Goal: Task Accomplishment & Management: Use online tool/utility

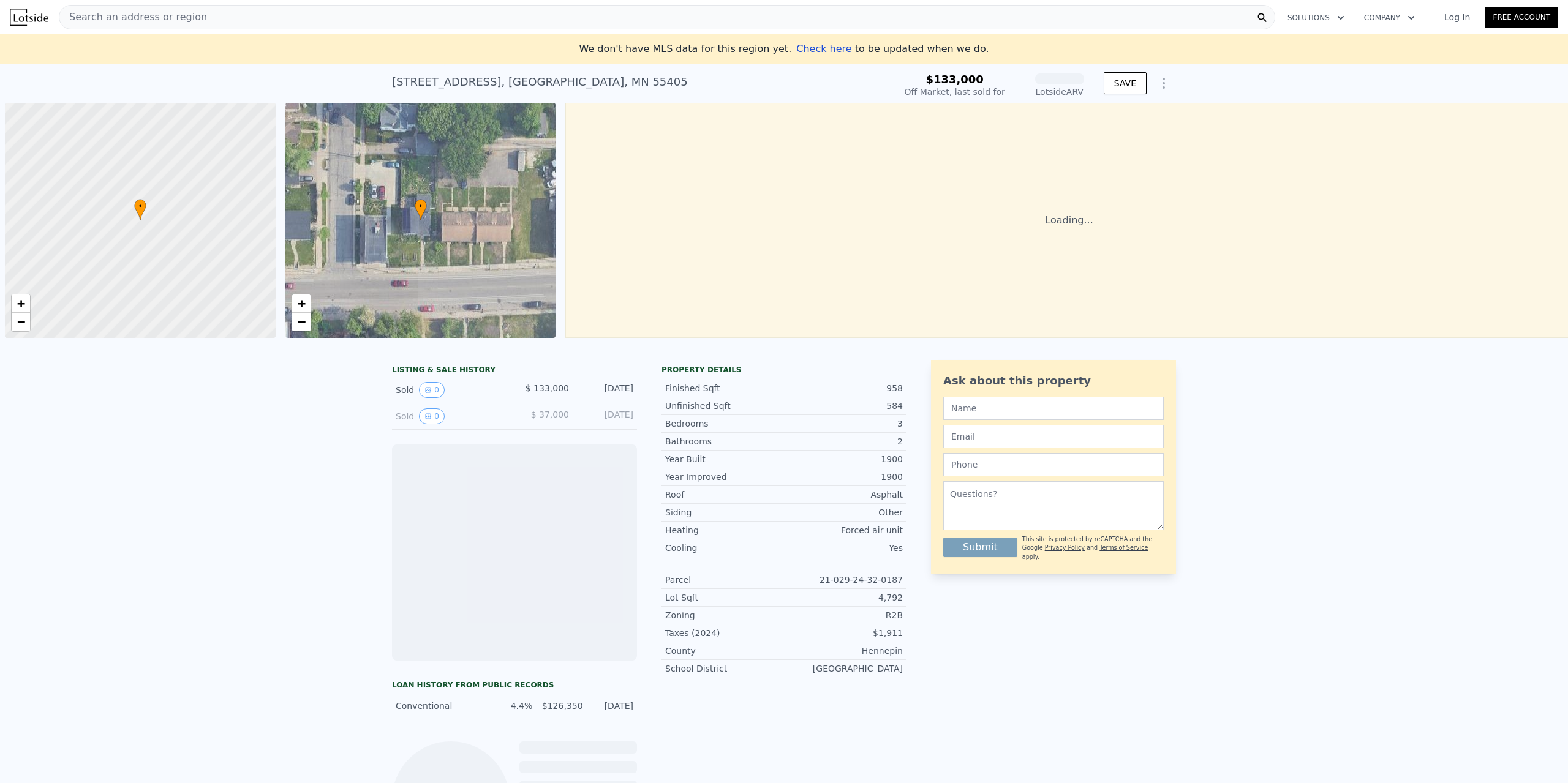
scroll to position [0, 5]
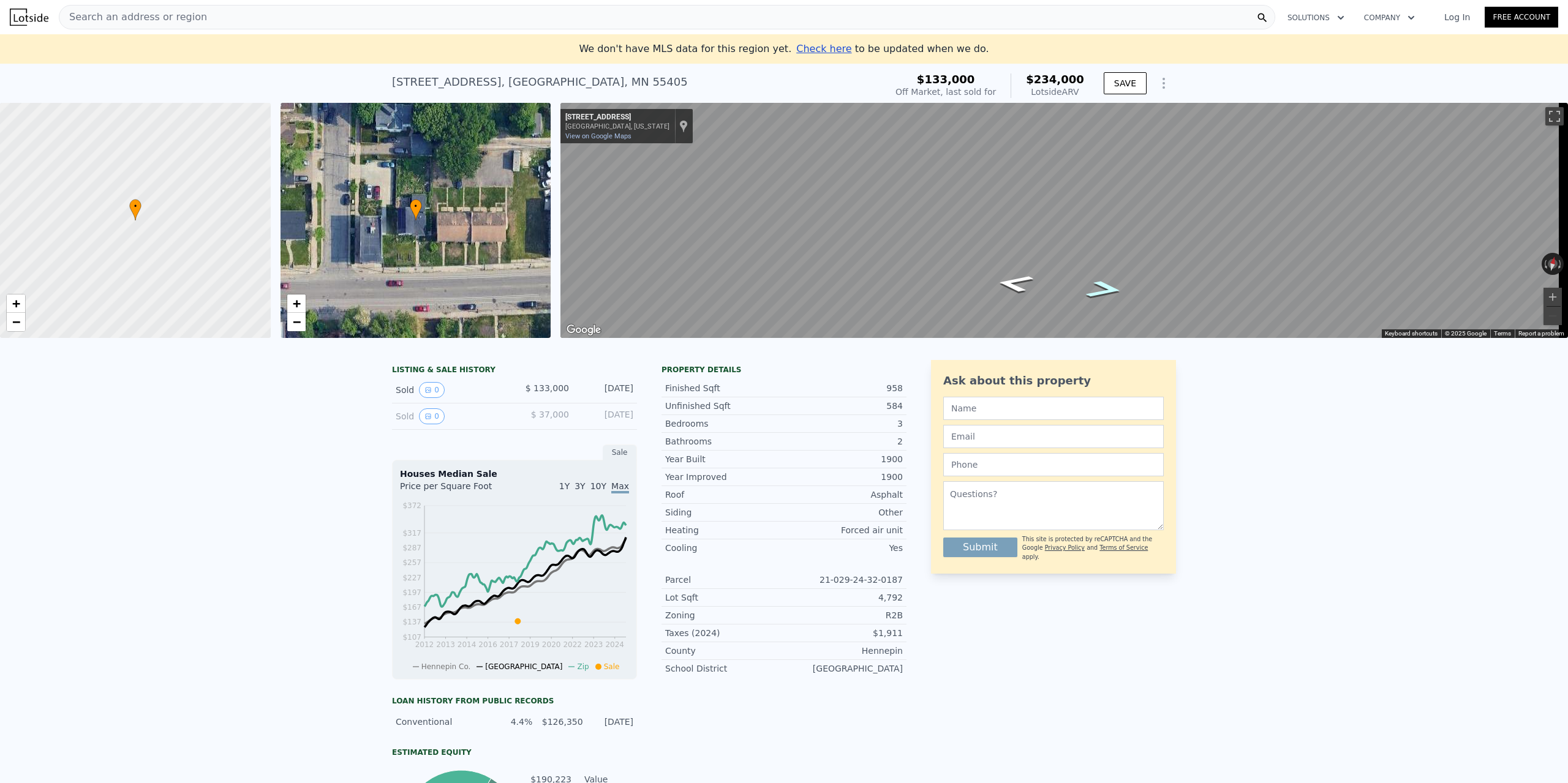
click at [1098, 290] on icon "Go East, Glenwood Ave" at bounding box center [1104, 289] width 69 height 26
click at [1012, 284] on icon "Go West, Glenwood Ave" at bounding box center [1015, 283] width 69 height 26
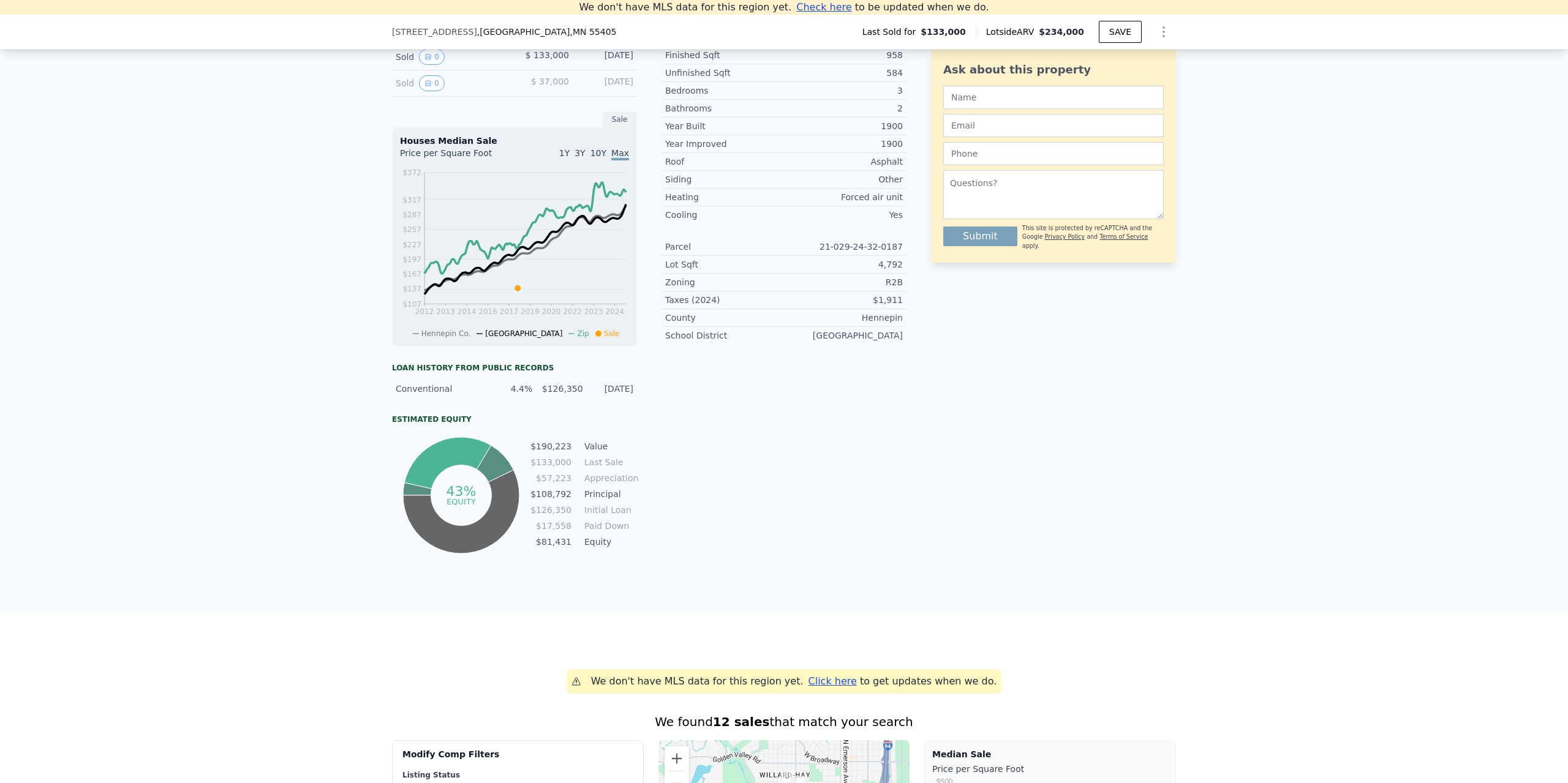
scroll to position [14, 0]
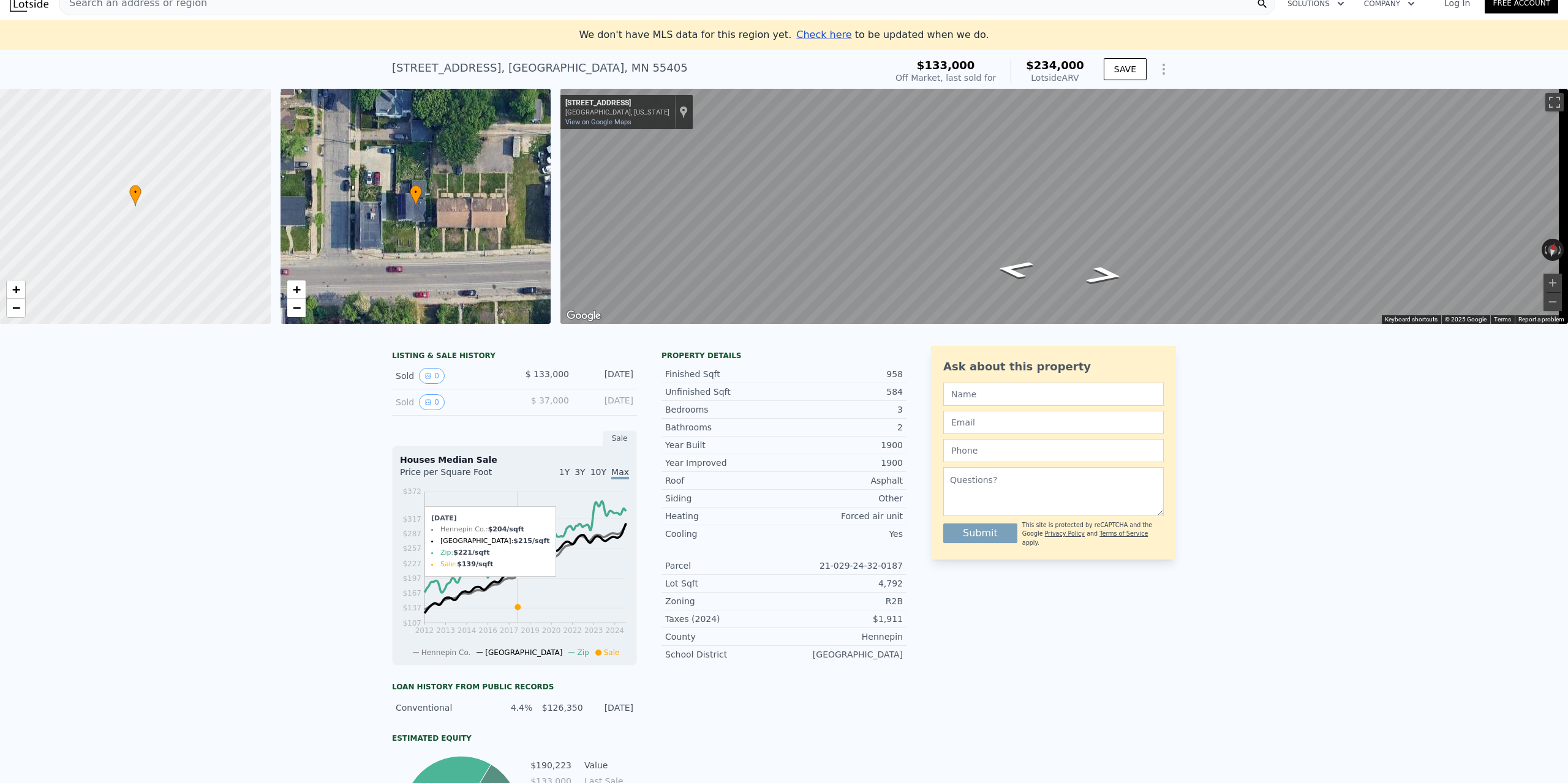
click at [515, 610] on icon at bounding box center [518, 607] width 6 height 6
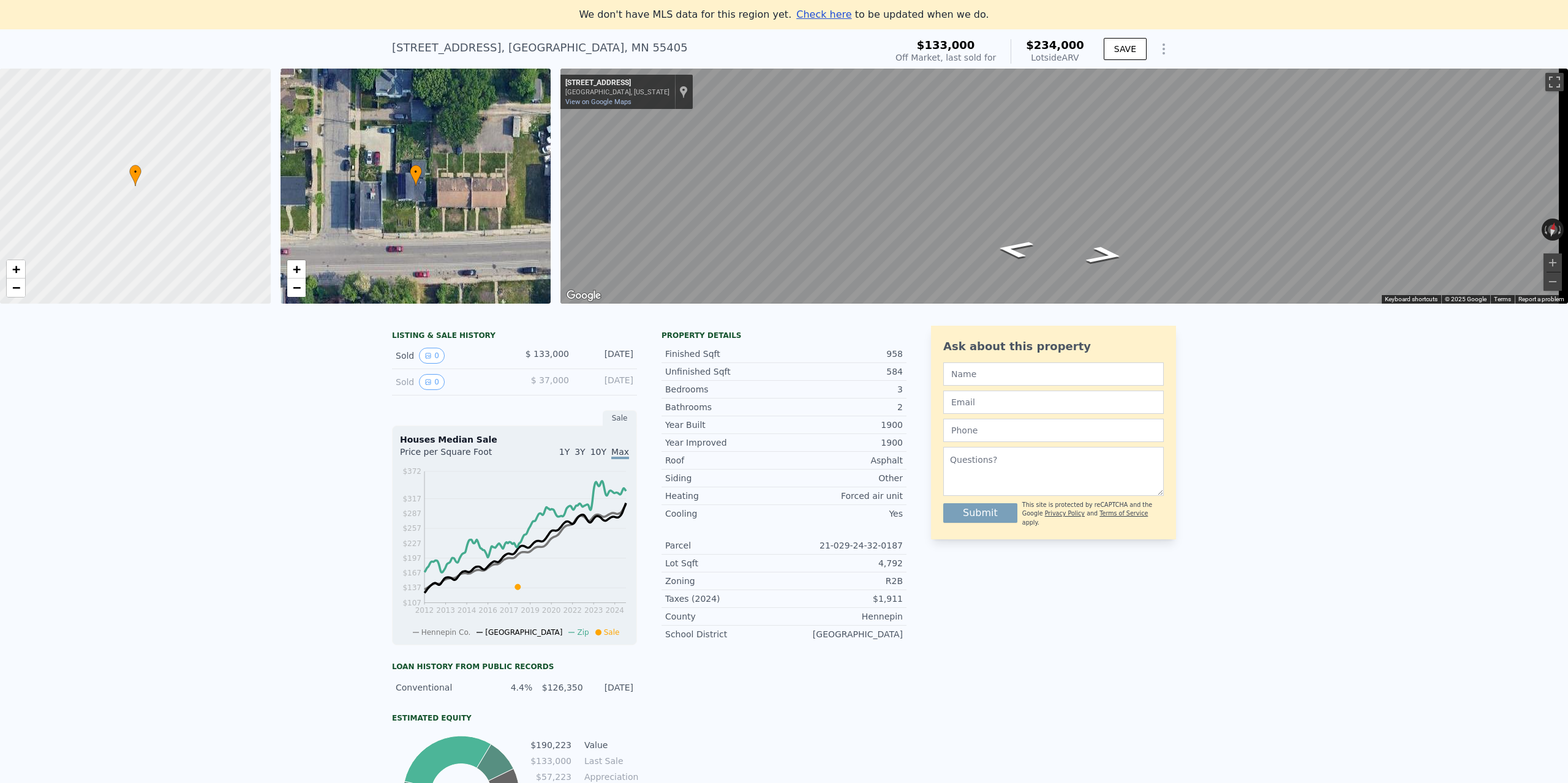
scroll to position [231, 0]
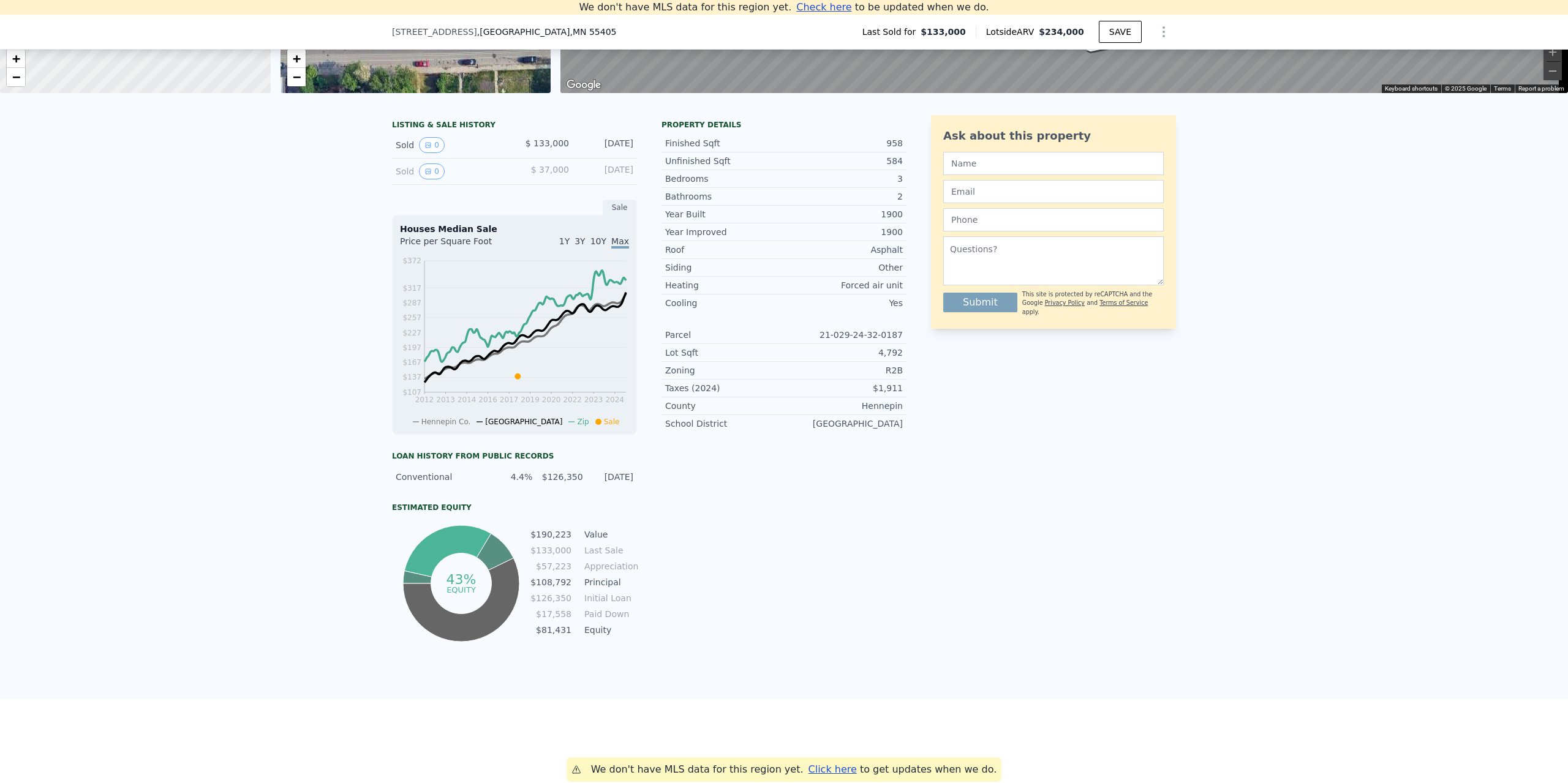
drag, startPoint x: 849, startPoint y: 374, endPoint x: 893, endPoint y: 435, distance: 75.2
click at [891, 432] on div "Parcel 21-029-24-32-0187 Lot Sqft 4,792 Zoning R2B Taxes (2024) $1,911 [GEOGRAP…" at bounding box center [784, 379] width 245 height 106
click at [968, 429] on div "Ask about this property Submit This site is protected by reCAPTCHA and the Goog…" at bounding box center [1053, 380] width 245 height 530
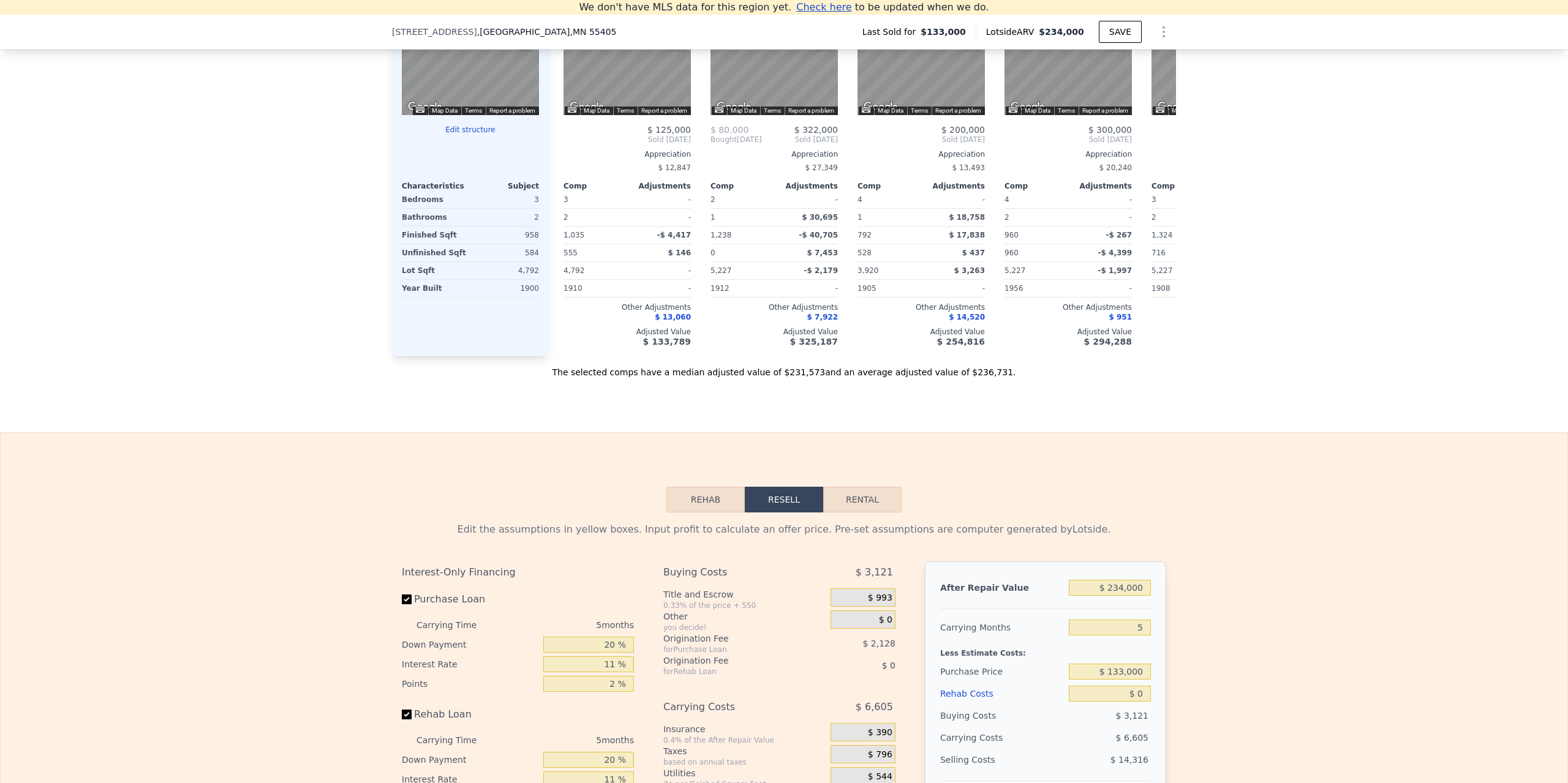
scroll to position [1579, 0]
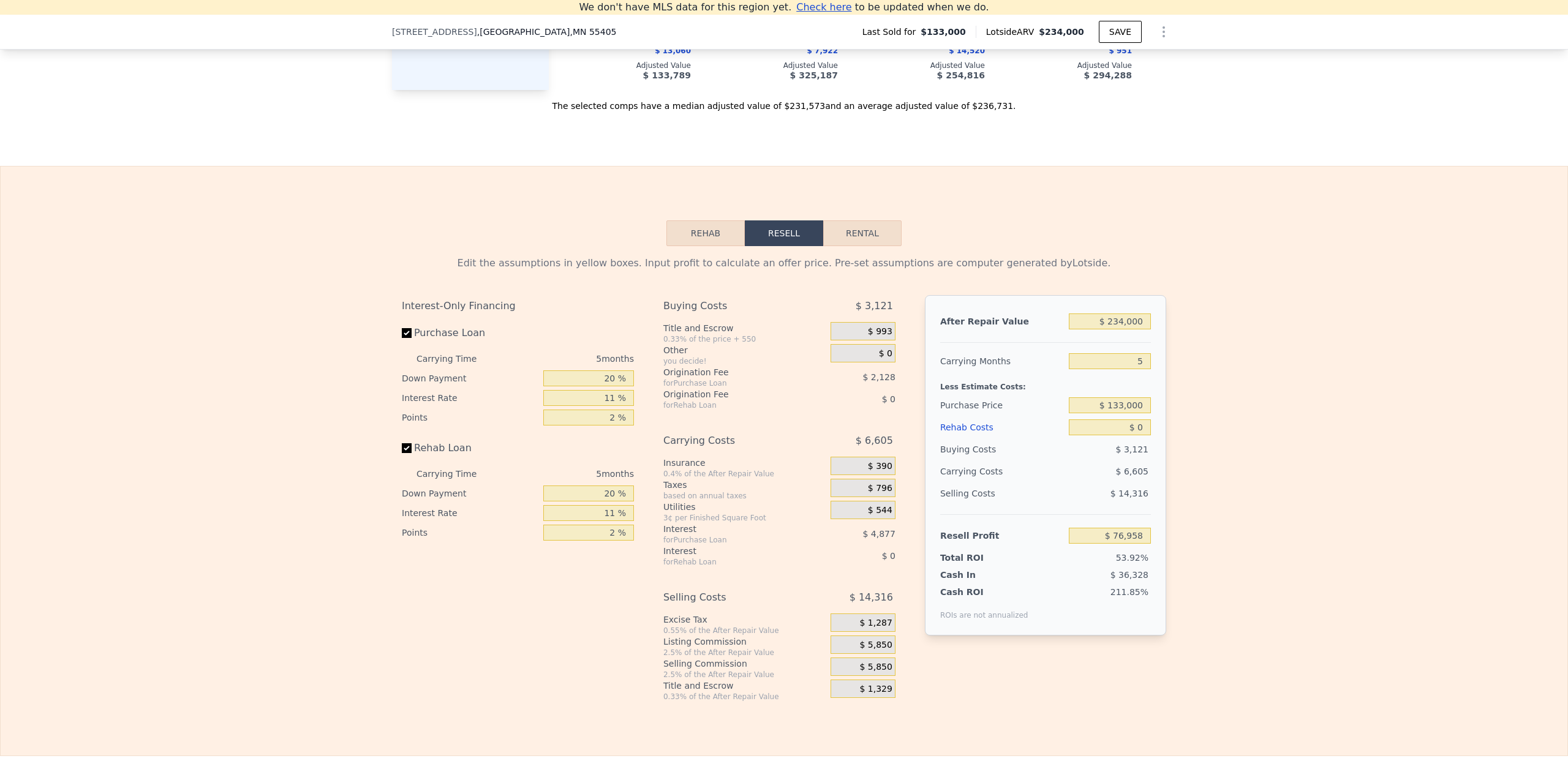
click at [694, 246] on button "Rehab" at bounding box center [705, 233] width 78 height 26
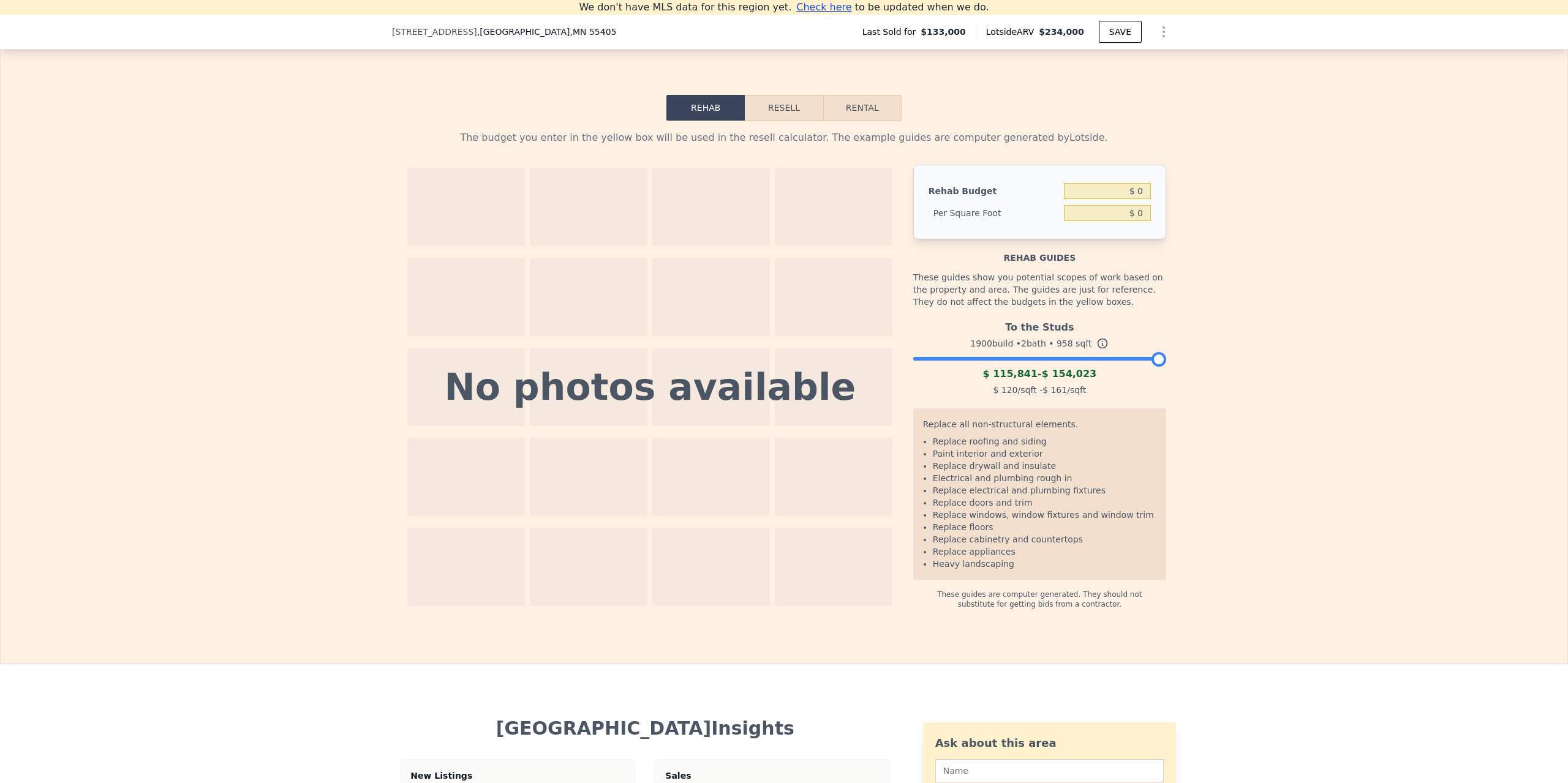
scroll to position [1701, 0]
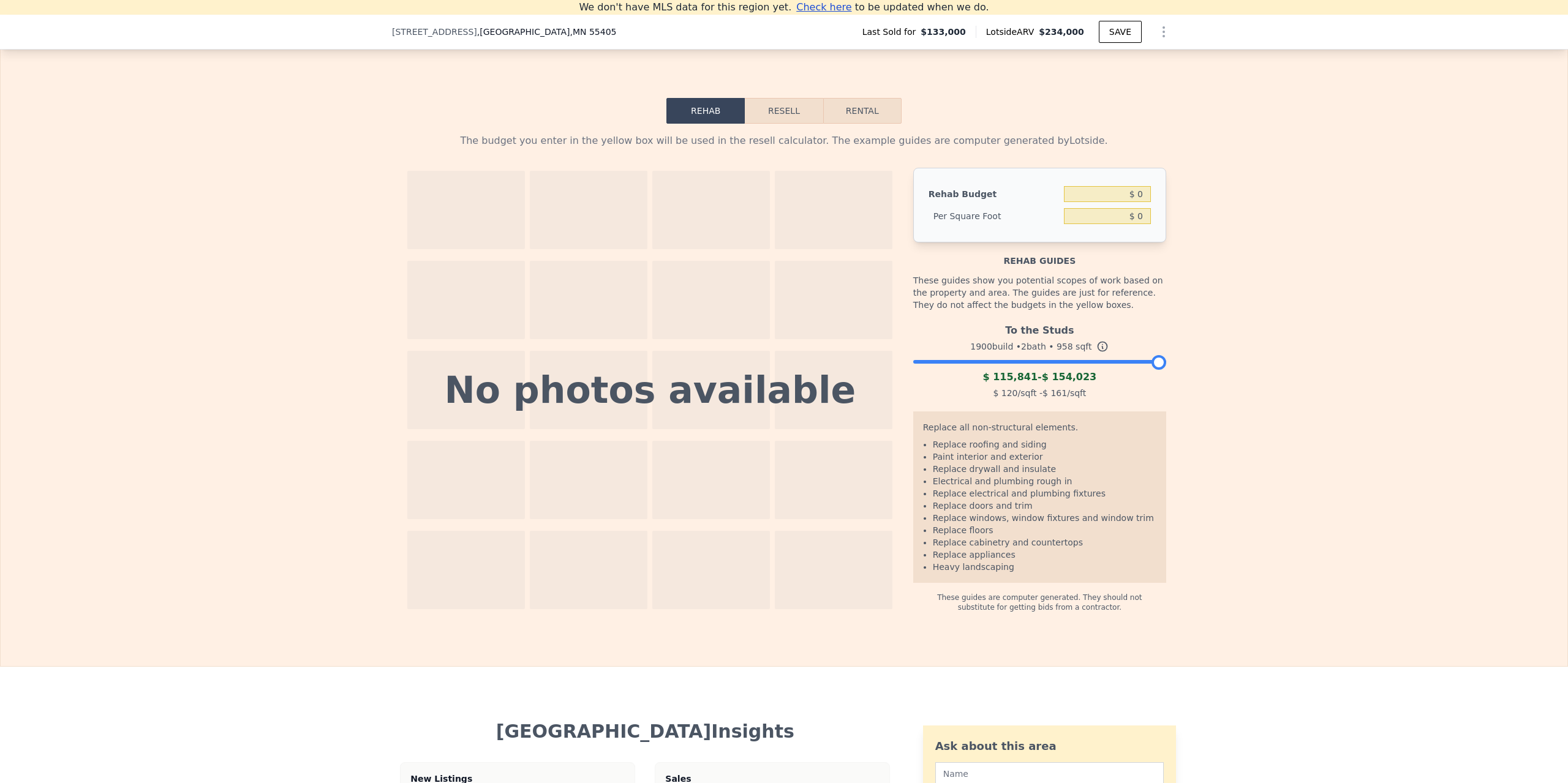
click at [779, 124] on button "Resell" at bounding box center [783, 111] width 78 height 26
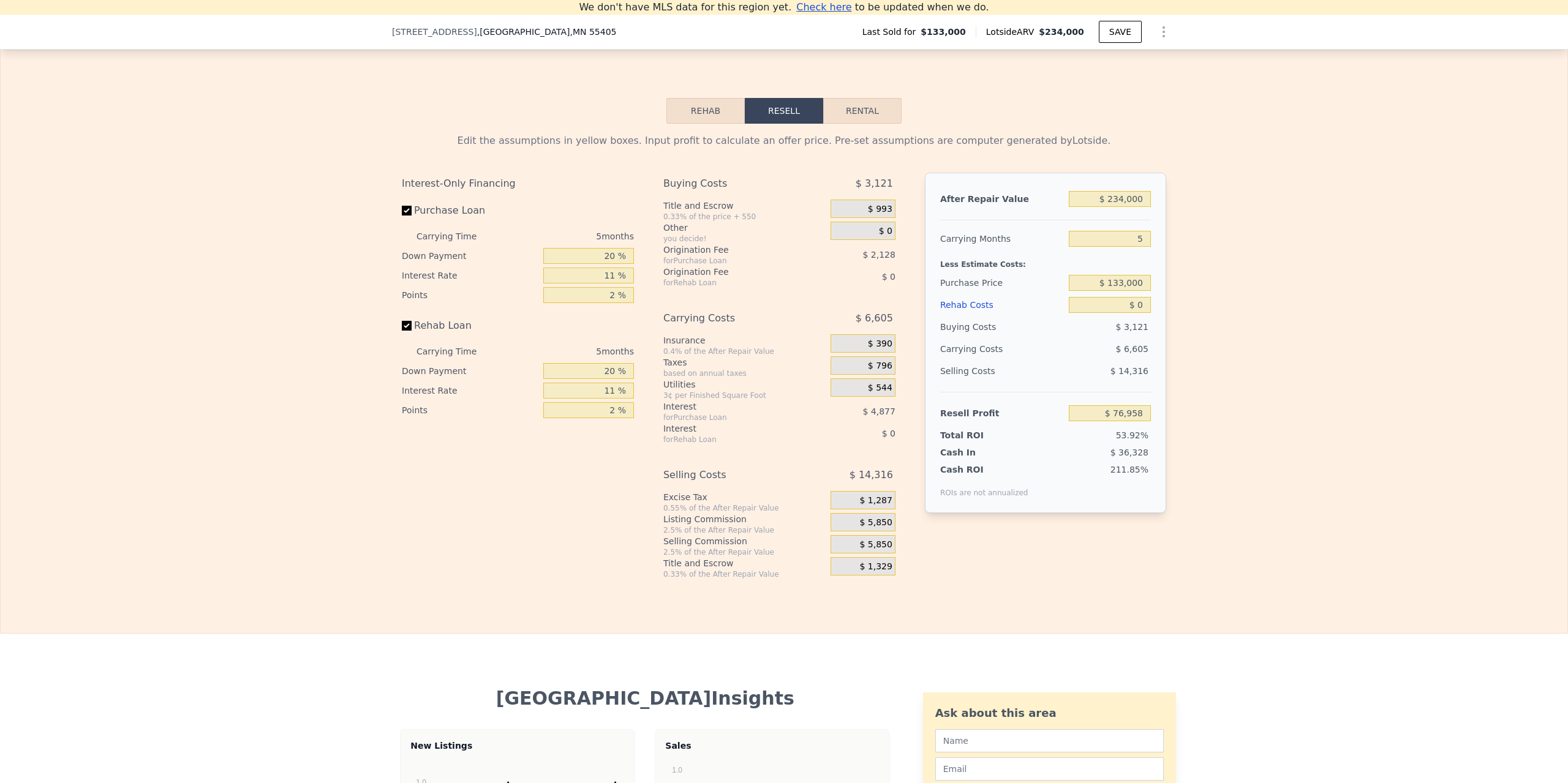
click at [866, 124] on button "Rental" at bounding box center [862, 111] width 78 height 26
select select "30"
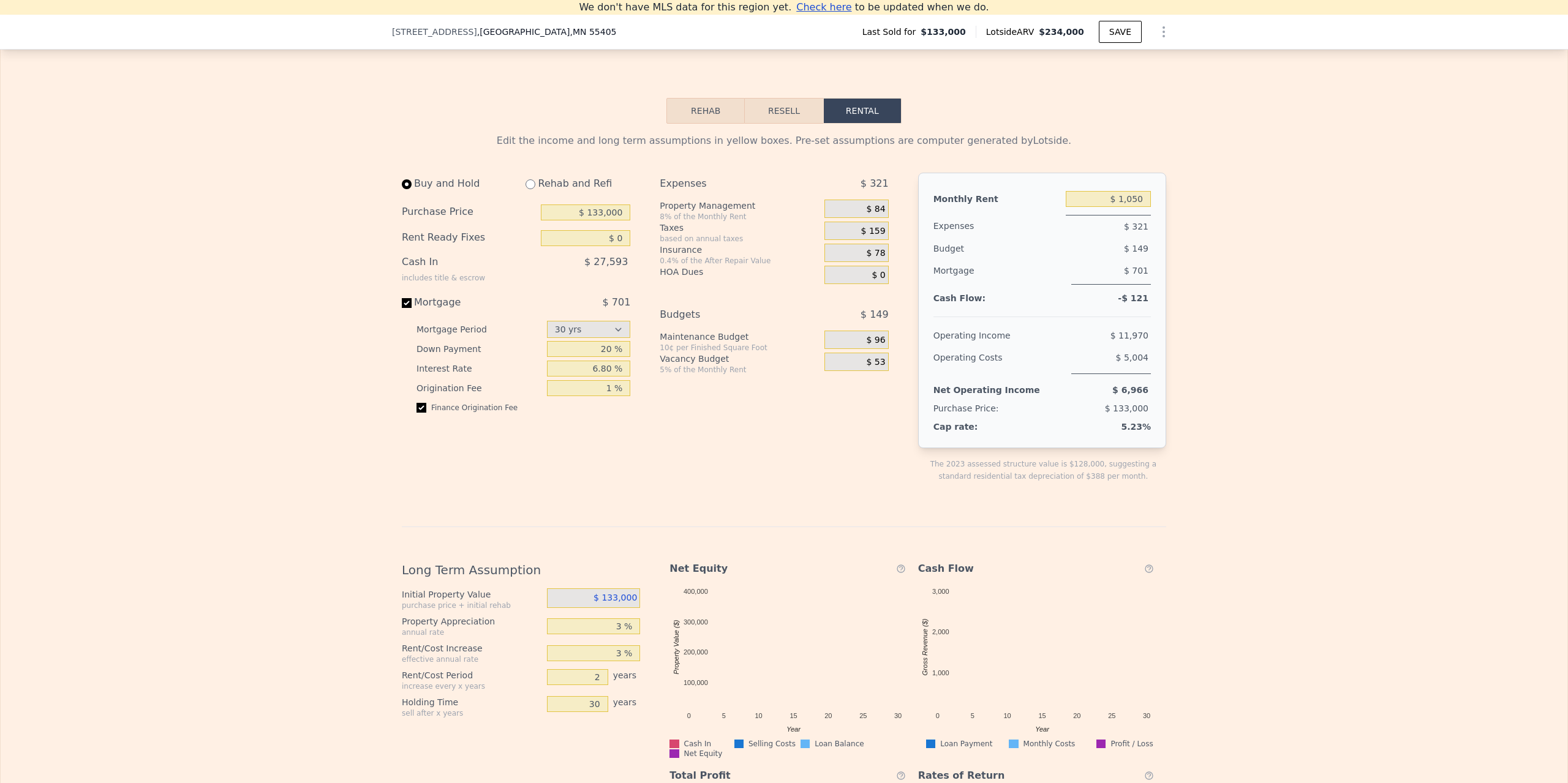
click at [873, 215] on span "$ 84" at bounding box center [876, 209] width 19 height 11
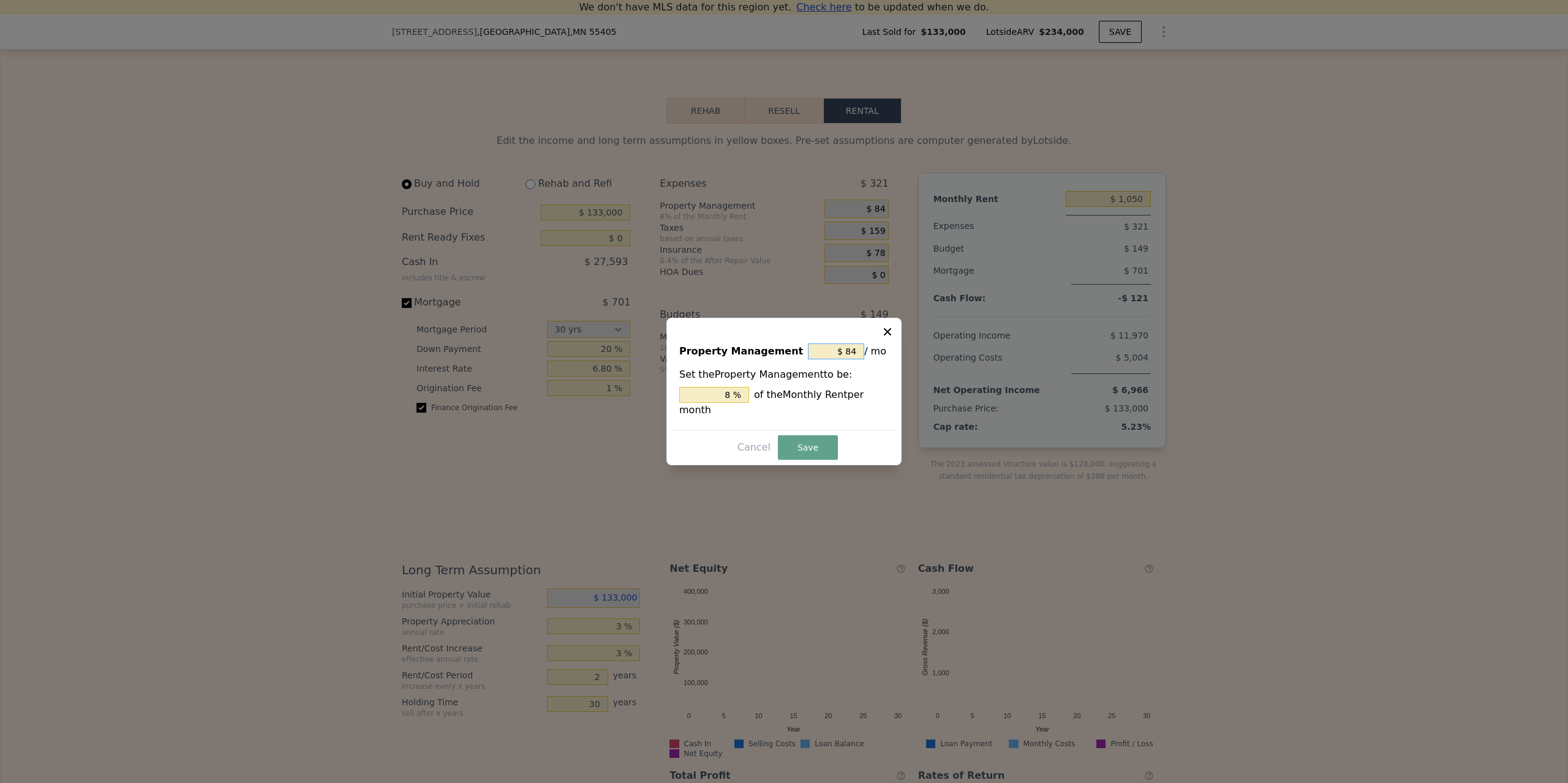
click at [836, 354] on input "$ 84" at bounding box center [836, 351] width 57 height 16
click at [840, 359] on input "$ 84" at bounding box center [836, 351] width 57 height 16
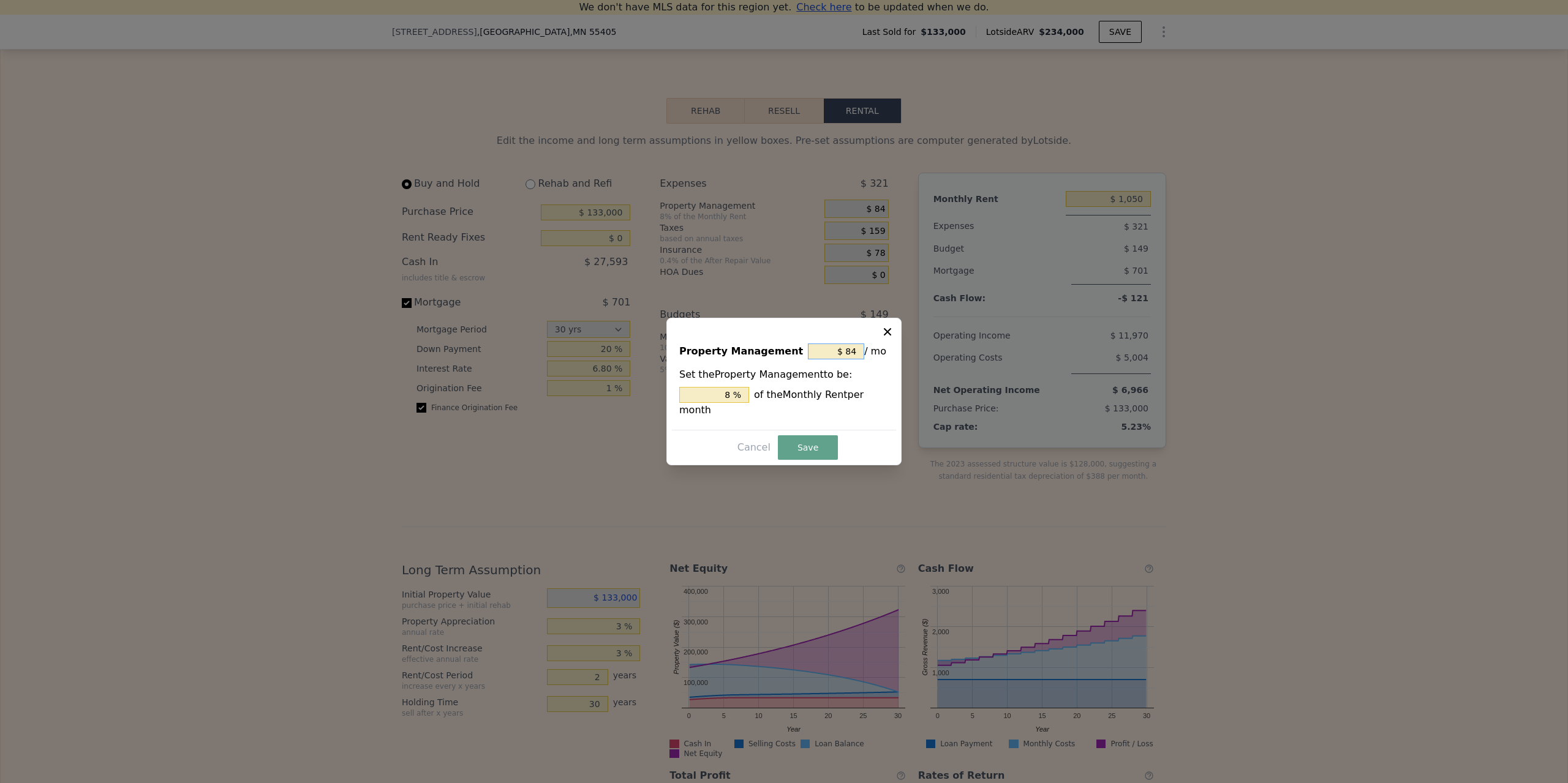
click at [840, 359] on input "$ 84" at bounding box center [836, 351] width 57 height 16
click at [852, 358] on input "$ 84" at bounding box center [836, 351] width 57 height 16
type input "$ 0"
type input "0 %"
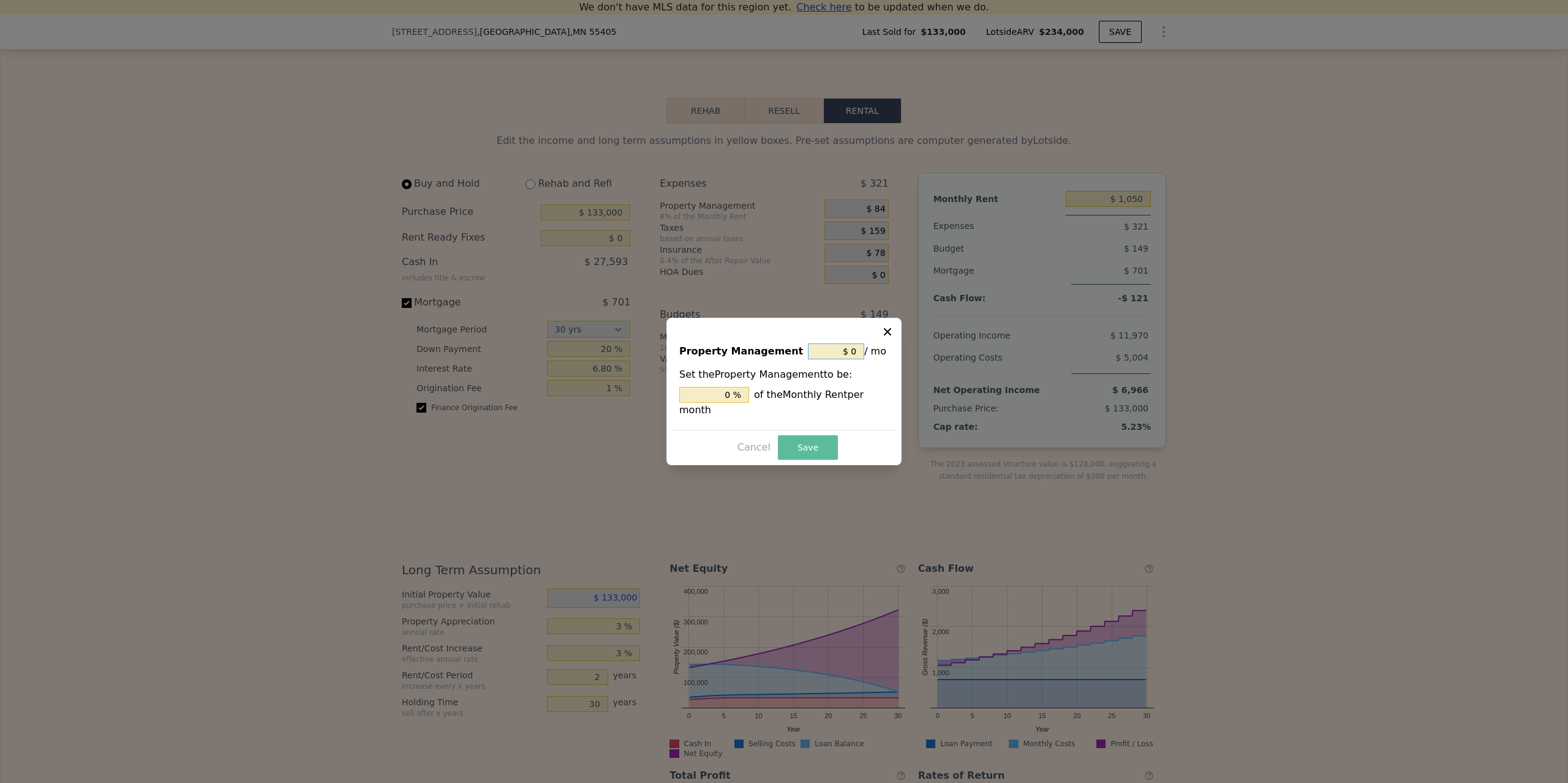
type input "$ 0"
click at [814, 436] on button "Save" at bounding box center [807, 447] width 60 height 24
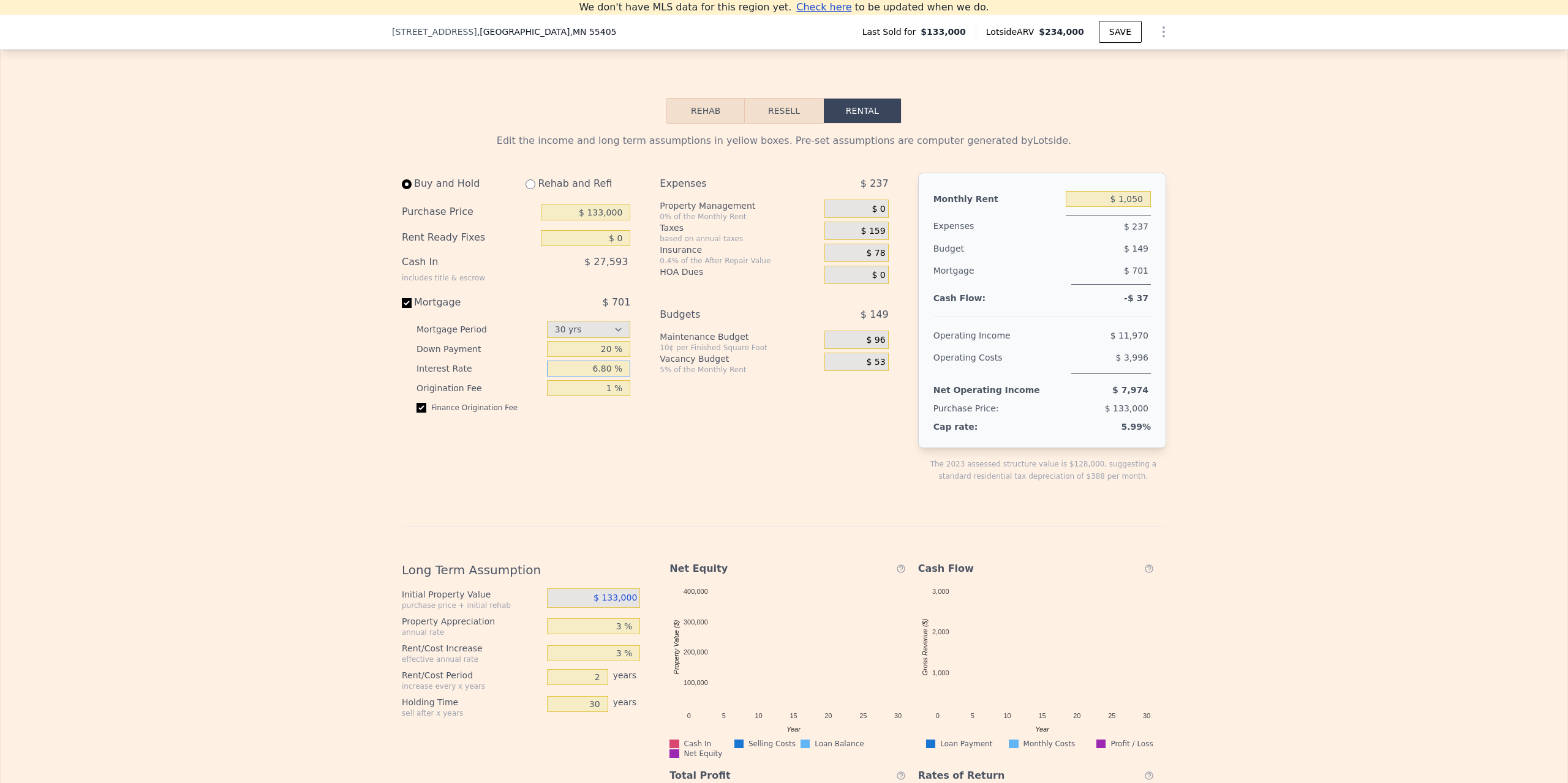
click at [599, 377] on input "6.80 %" at bounding box center [588, 368] width 84 height 16
type input "4 %"
click at [751, 471] on div "Expenses $ 237 Property Management 0% of the Monthly Rent $ 0 Taxes based on an…" at bounding box center [779, 338] width 239 height 329
click at [803, 481] on div "Expenses $ 237 Property Management 0% of the Monthly Rent $ 0 Taxes based on an…" at bounding box center [779, 338] width 239 height 329
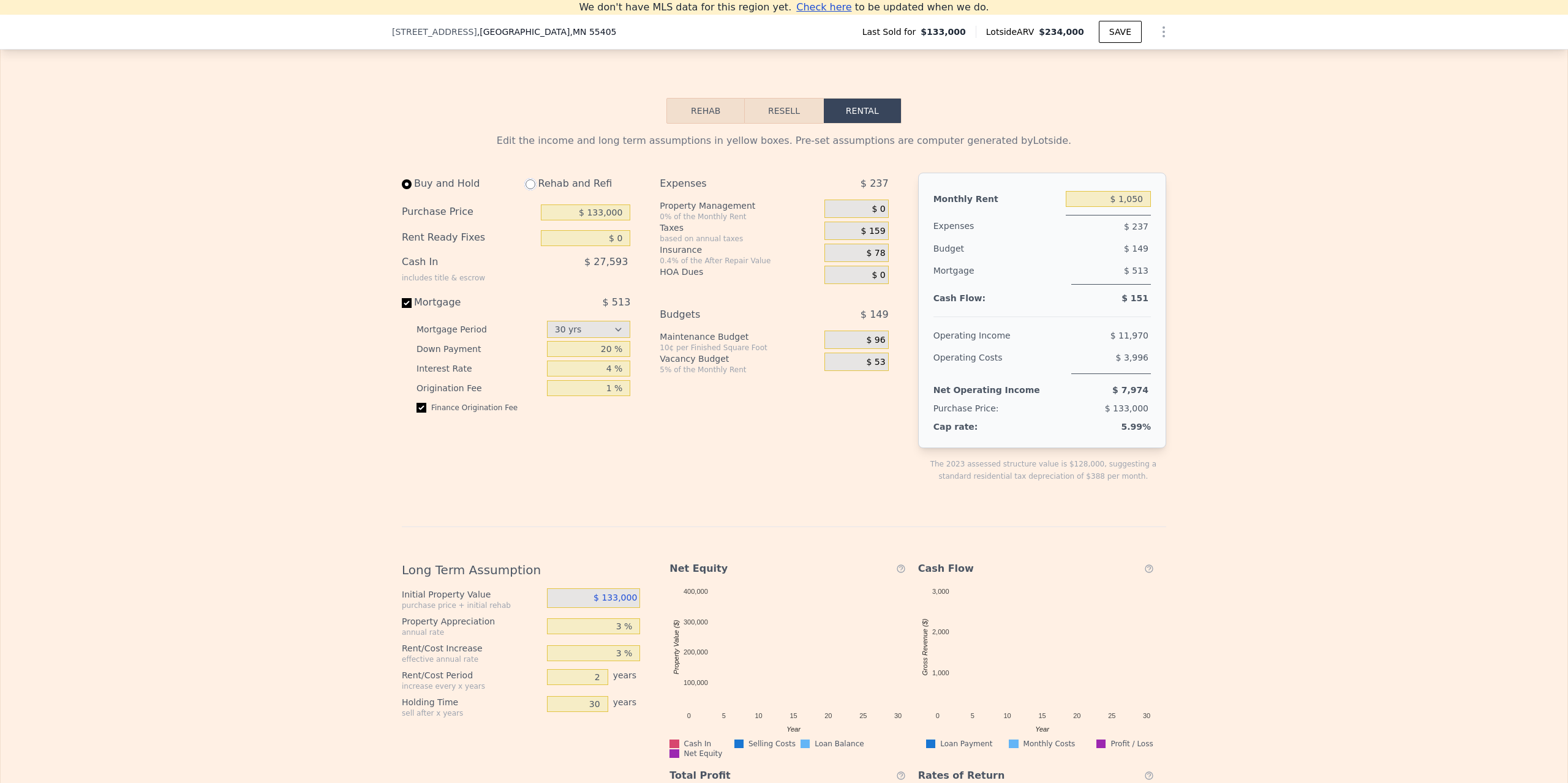
click at [525, 189] on input "radio" at bounding box center [530, 185] width 10 height 10
radio input "true"
type input "$ 1,150"
select select "30"
click at [404, 189] on input "radio" at bounding box center [407, 185] width 10 height 10
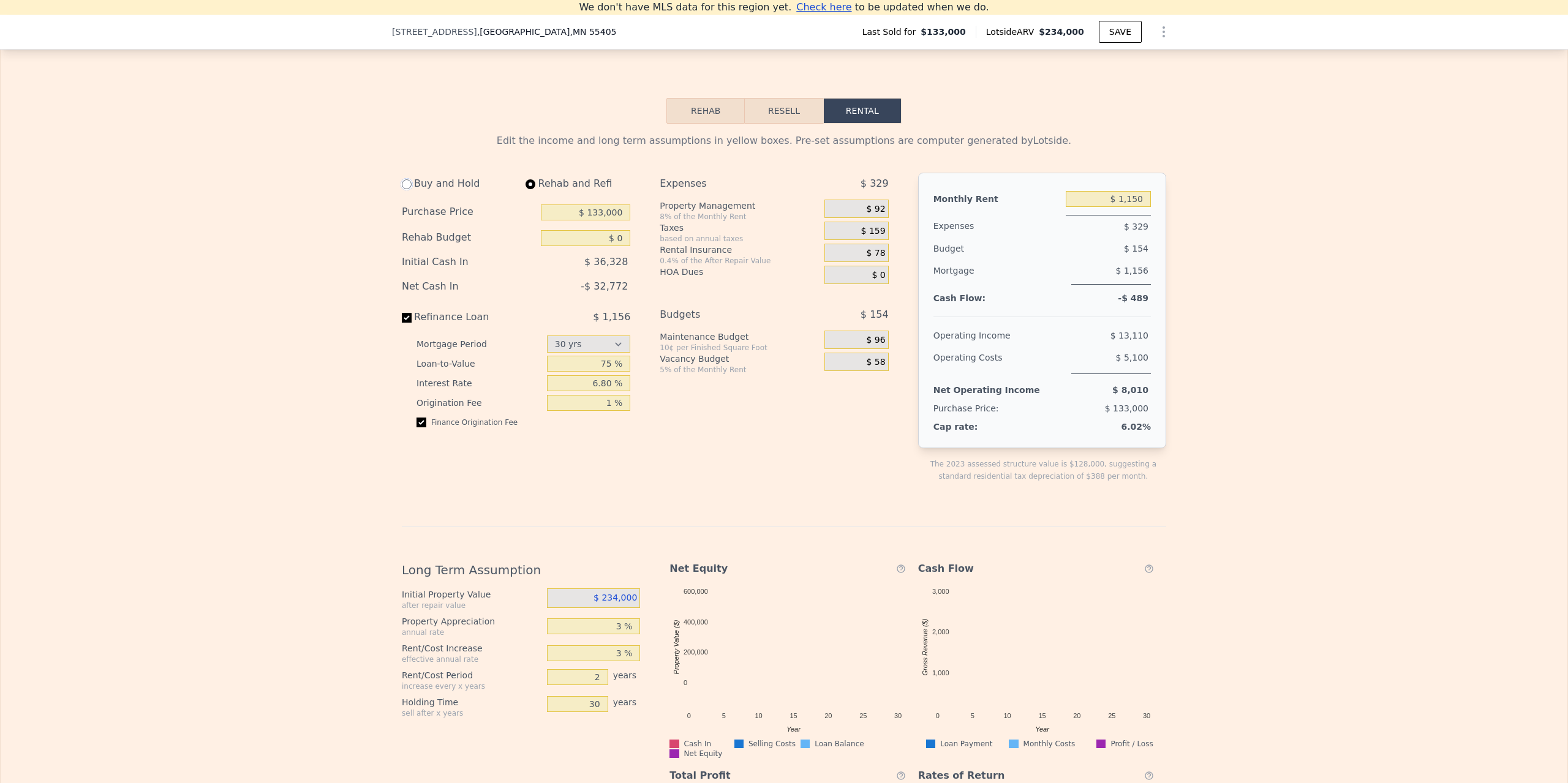
radio input "true"
type input "$ 1,050"
select select "30"
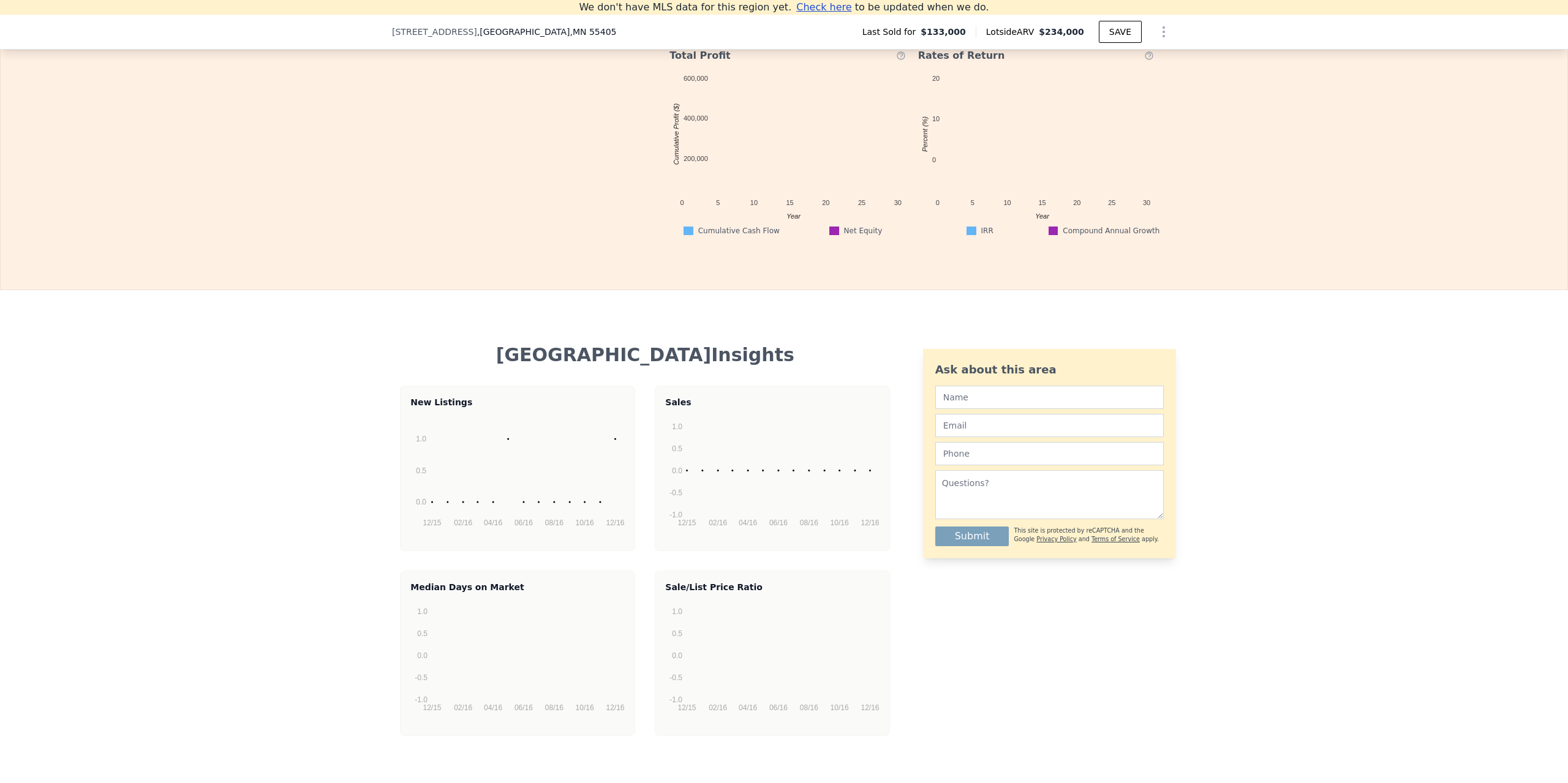
scroll to position [2436, 0]
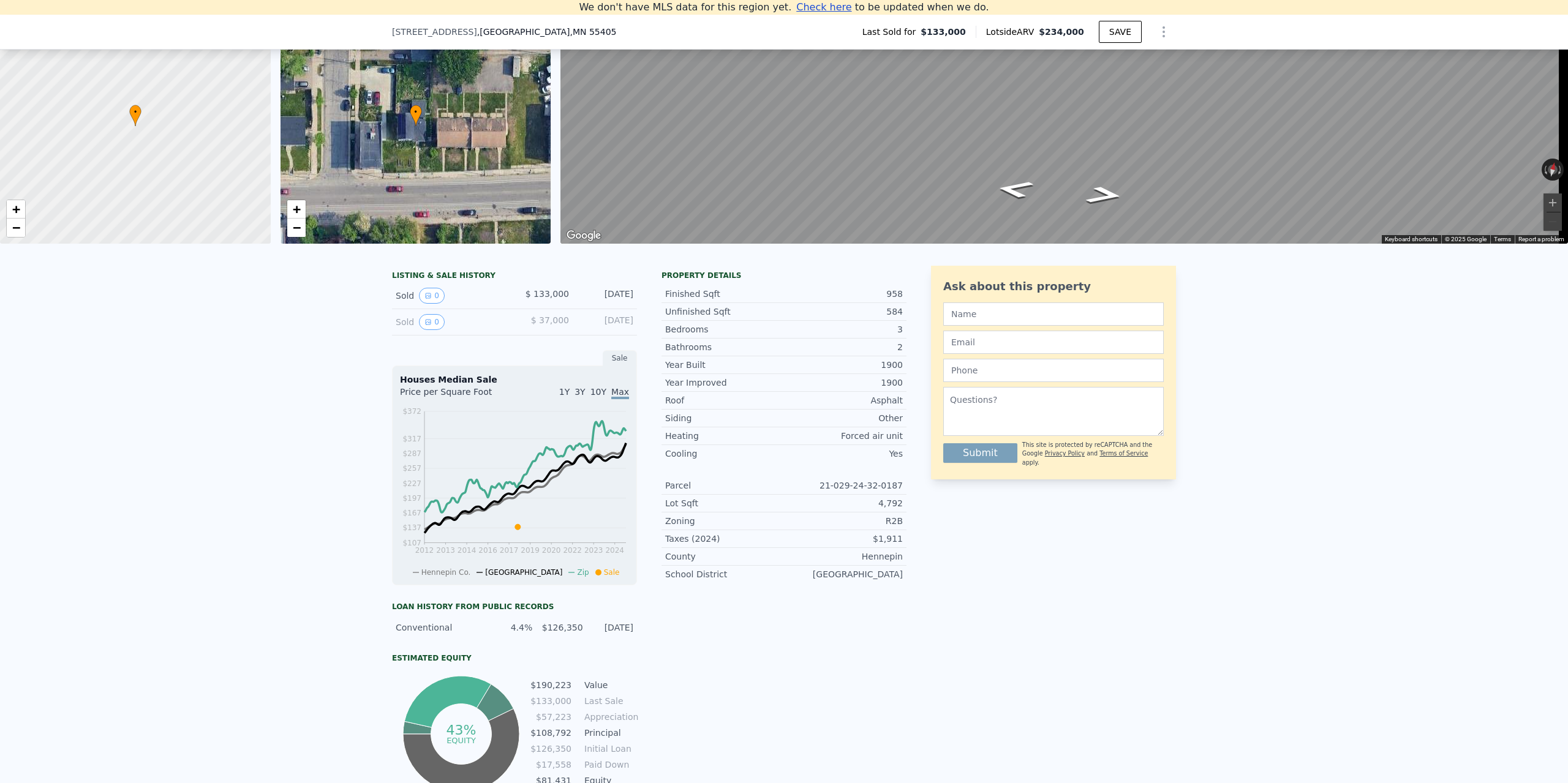
scroll to position [109, 0]
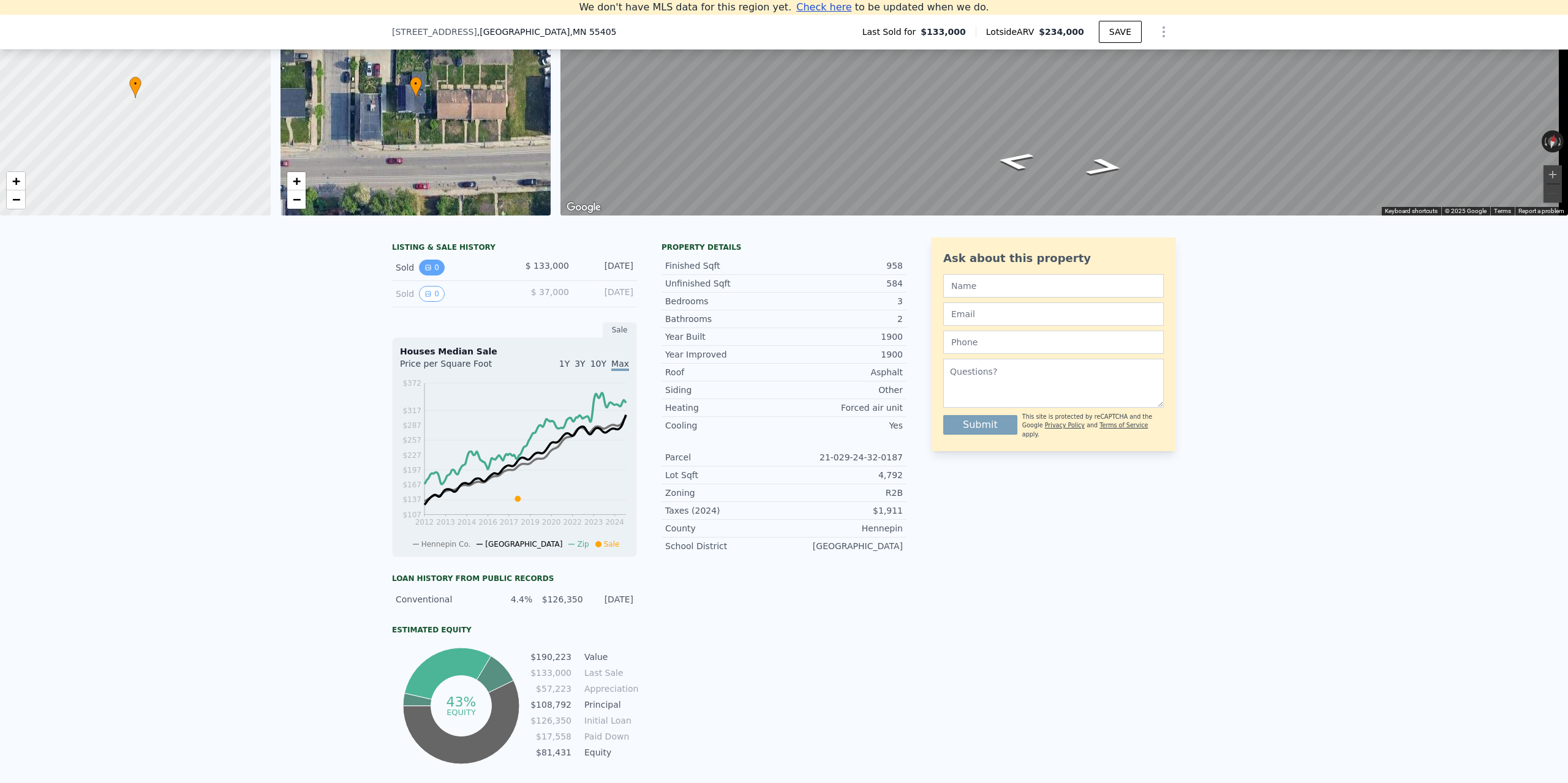
click at [427, 275] on button "0" at bounding box center [431, 267] width 26 height 16
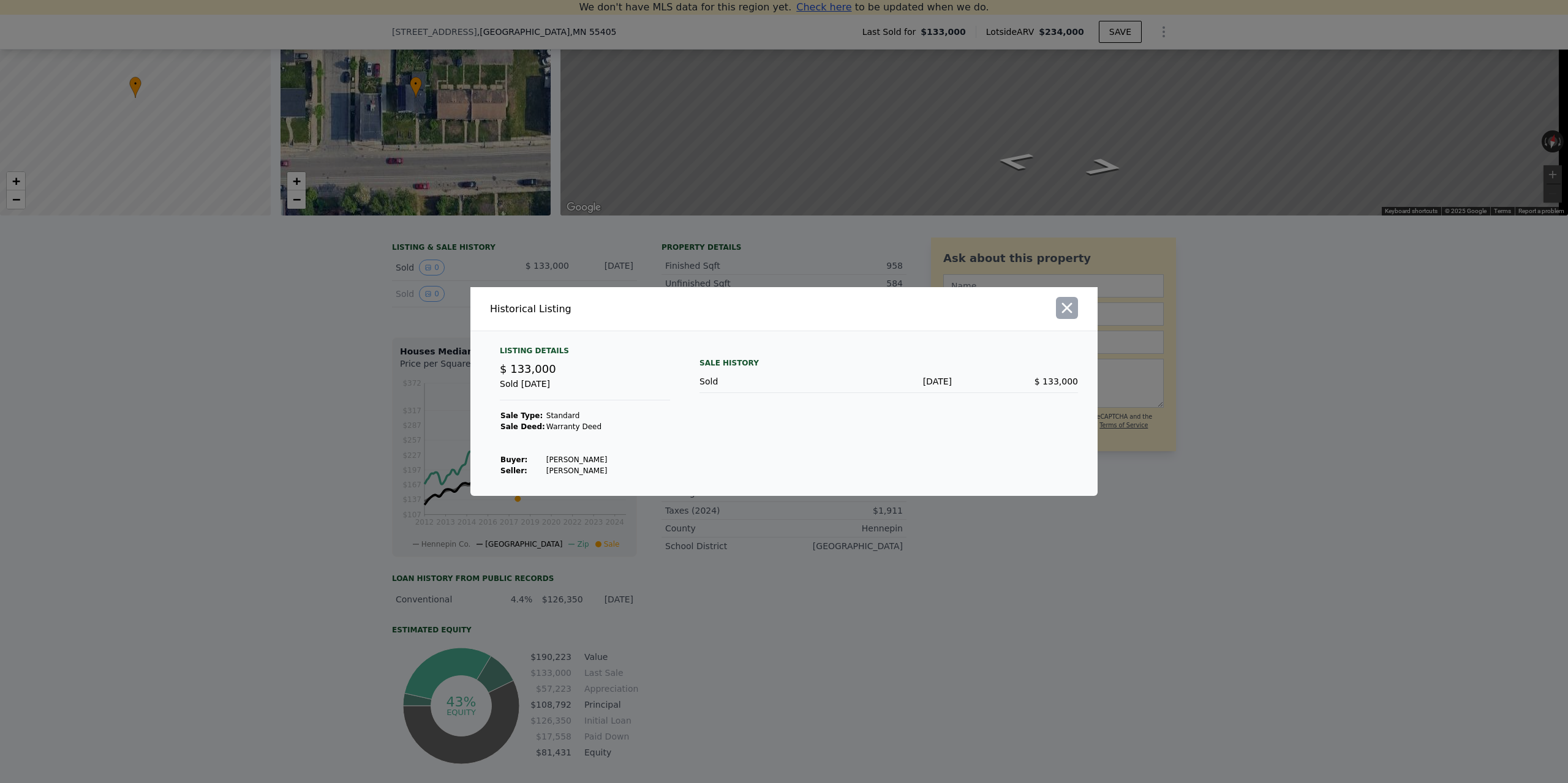
click at [1061, 316] on icon "button" at bounding box center [1067, 308] width 17 height 17
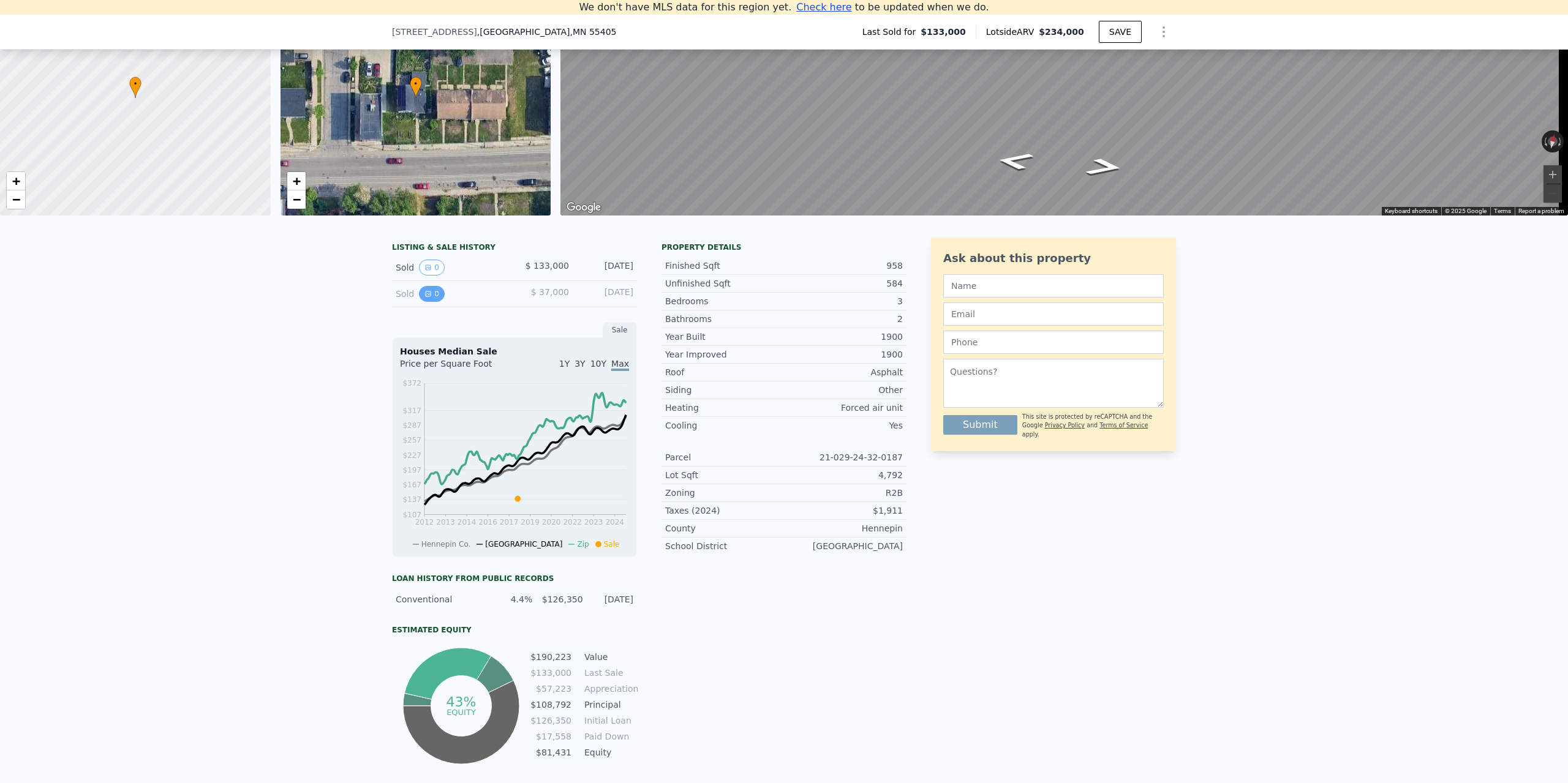
click at [425, 296] on icon "View historical data" at bounding box center [427, 293] width 5 height 5
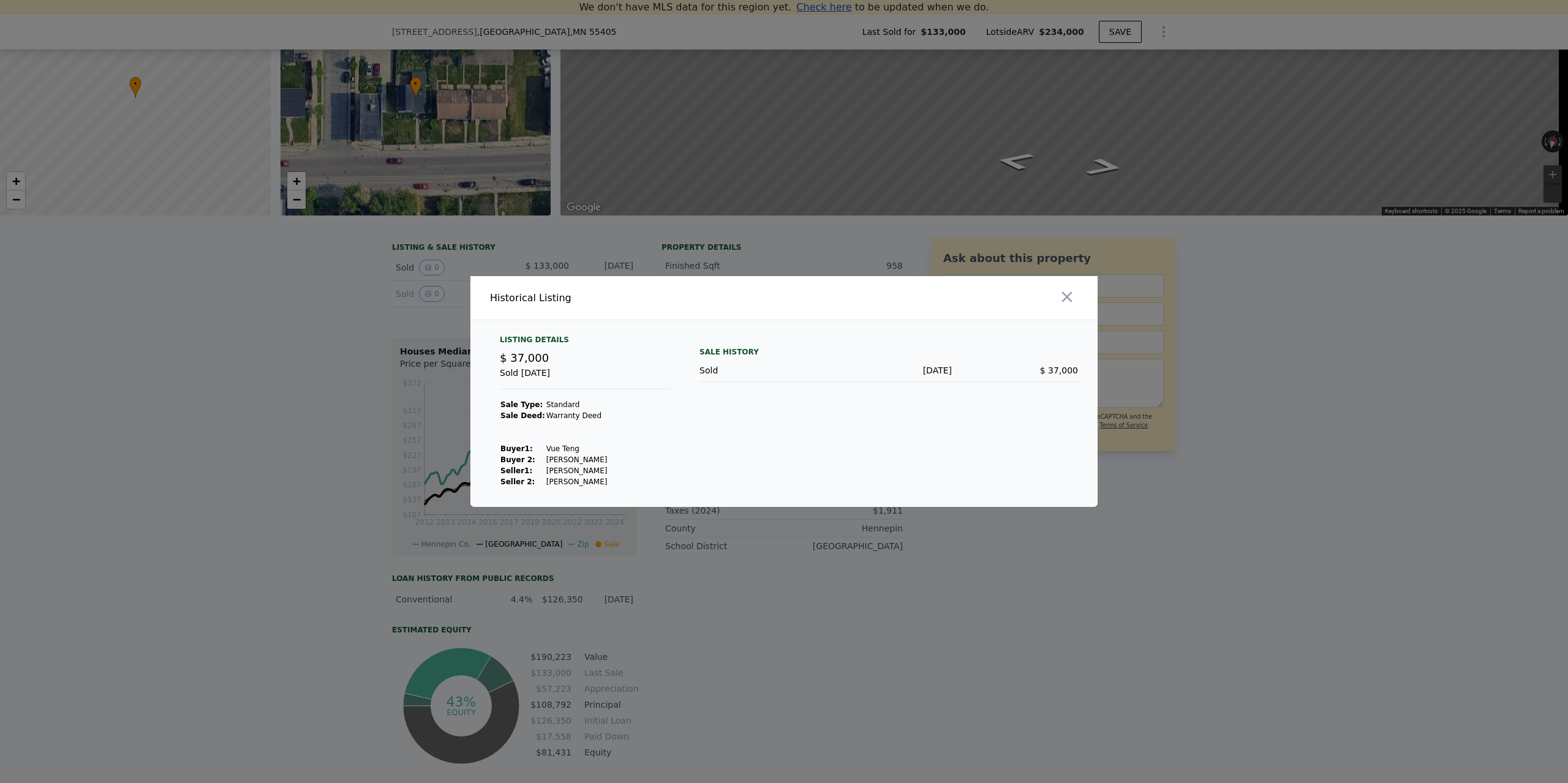
click at [1064, 292] on icon "button" at bounding box center [1067, 297] width 17 height 17
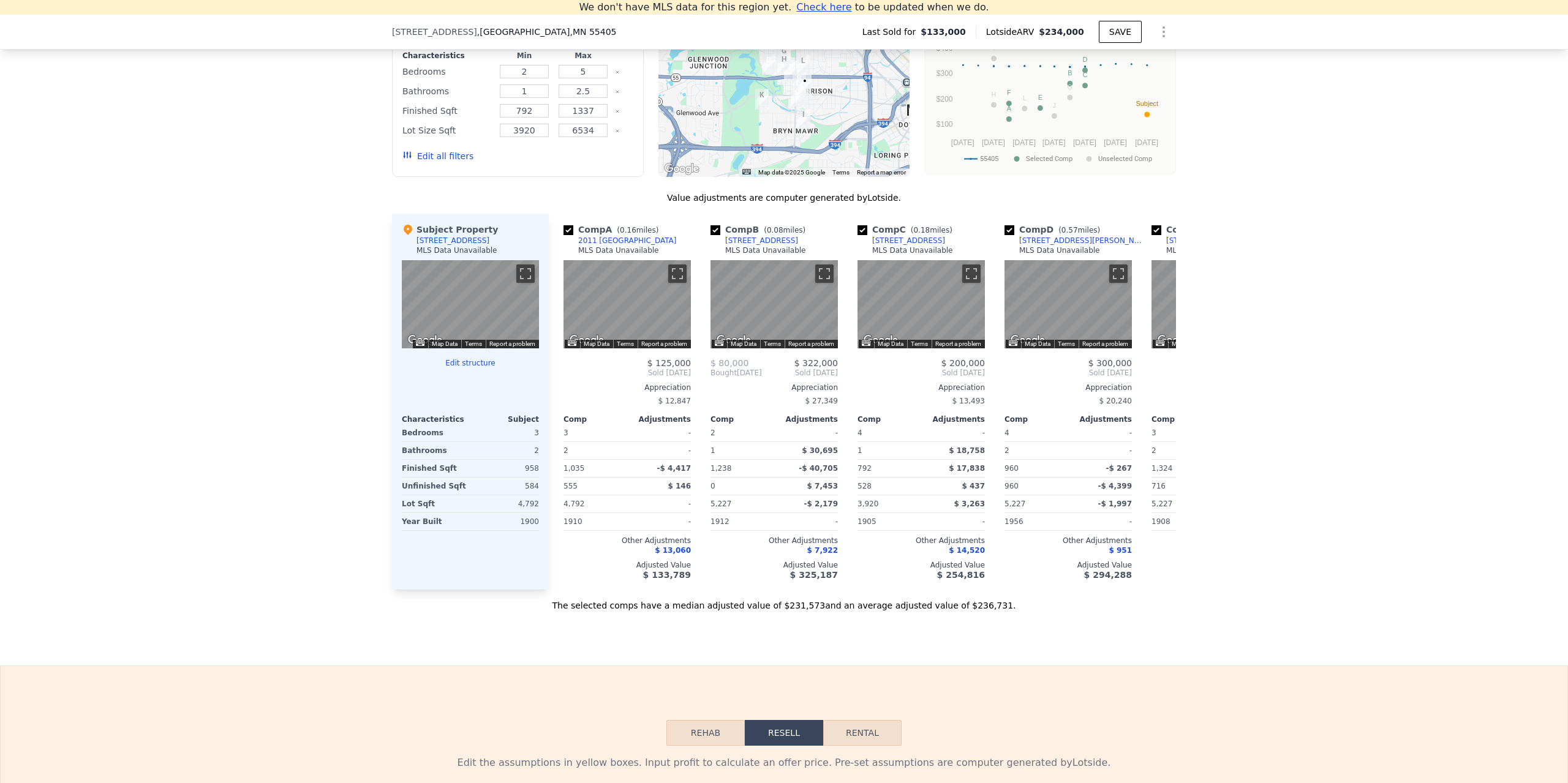
scroll to position [1088, 0]
